Goal: Transaction & Acquisition: Purchase product/service

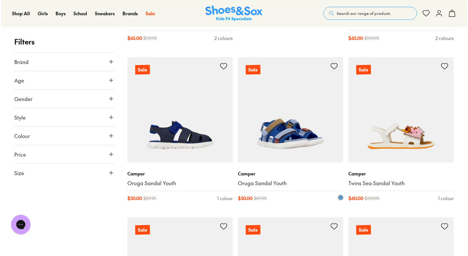
scroll to position [556, 0]
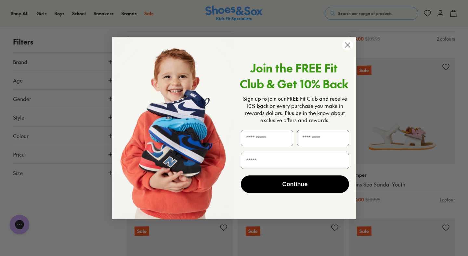
click at [343, 49] on circle "Close dialog" at bounding box center [347, 45] width 11 height 11
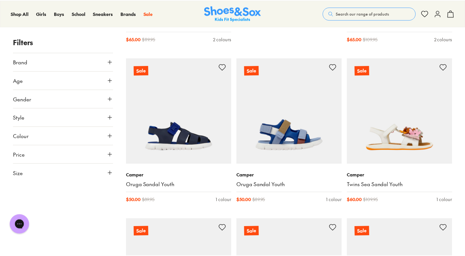
scroll to position [554, 0]
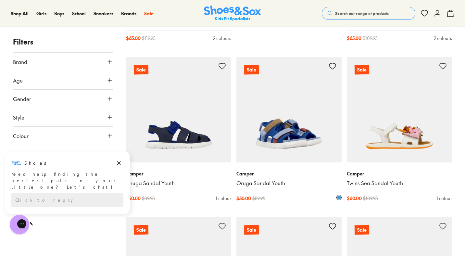
click at [269, 184] on link "Oruga Sandal Youth" at bounding box center [288, 183] width 105 height 7
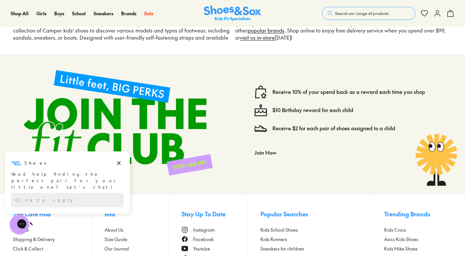
scroll to position [851, 0]
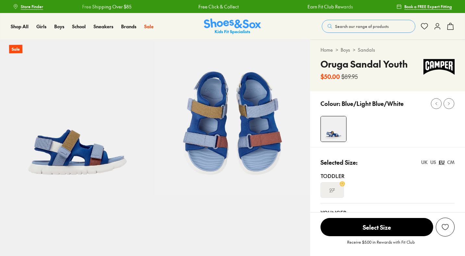
select select "*"
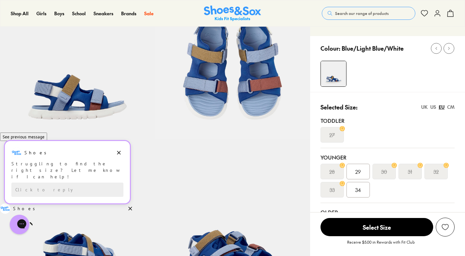
scroll to position [22, 0]
